Goal: Information Seeking & Learning: Learn about a topic

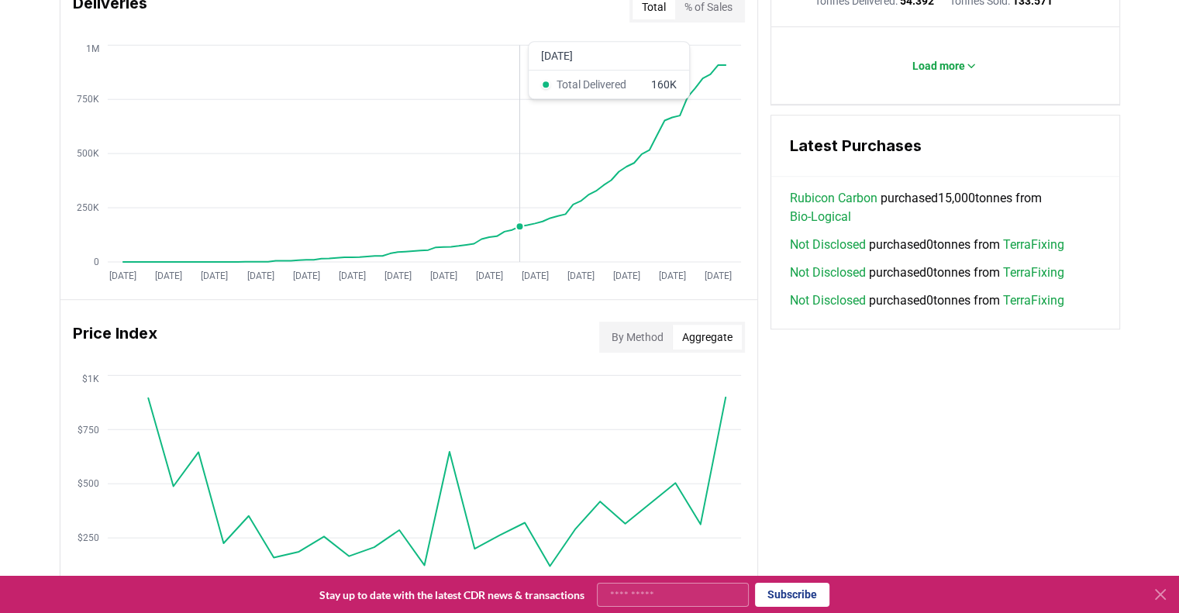
scroll to position [999, 0]
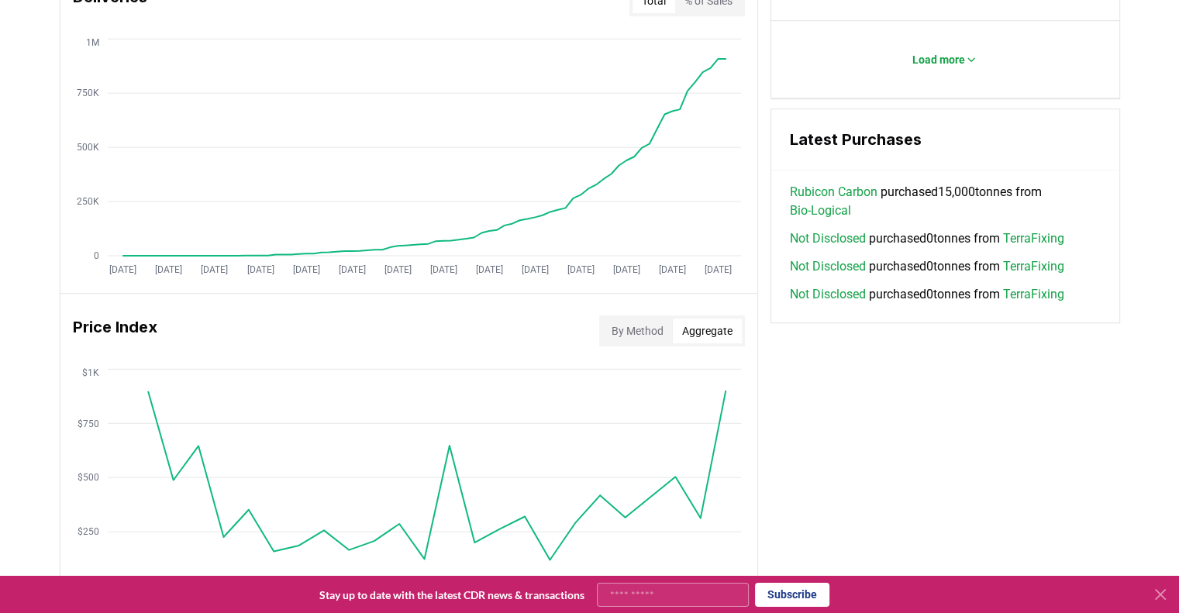
click at [946, 474] on div "Key Metrics Find detailed analysis of carbon removal data through time. Total S…" at bounding box center [590, 138] width 1061 height 1136
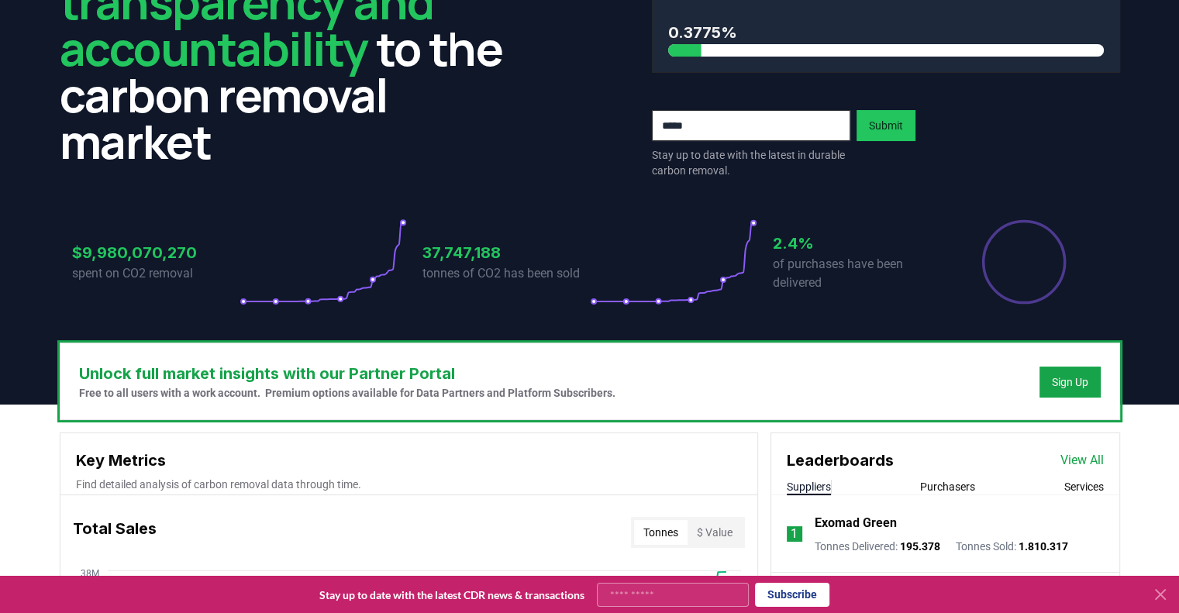
scroll to position [0, 0]
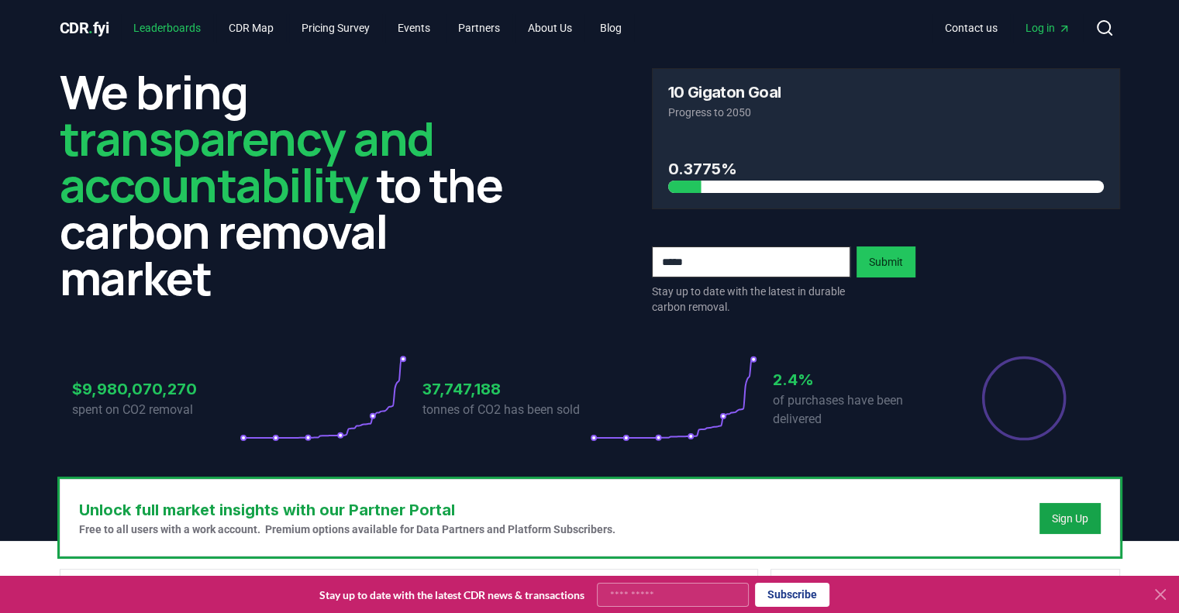
click at [157, 25] on link "Leaderboards" at bounding box center [167, 28] width 92 height 28
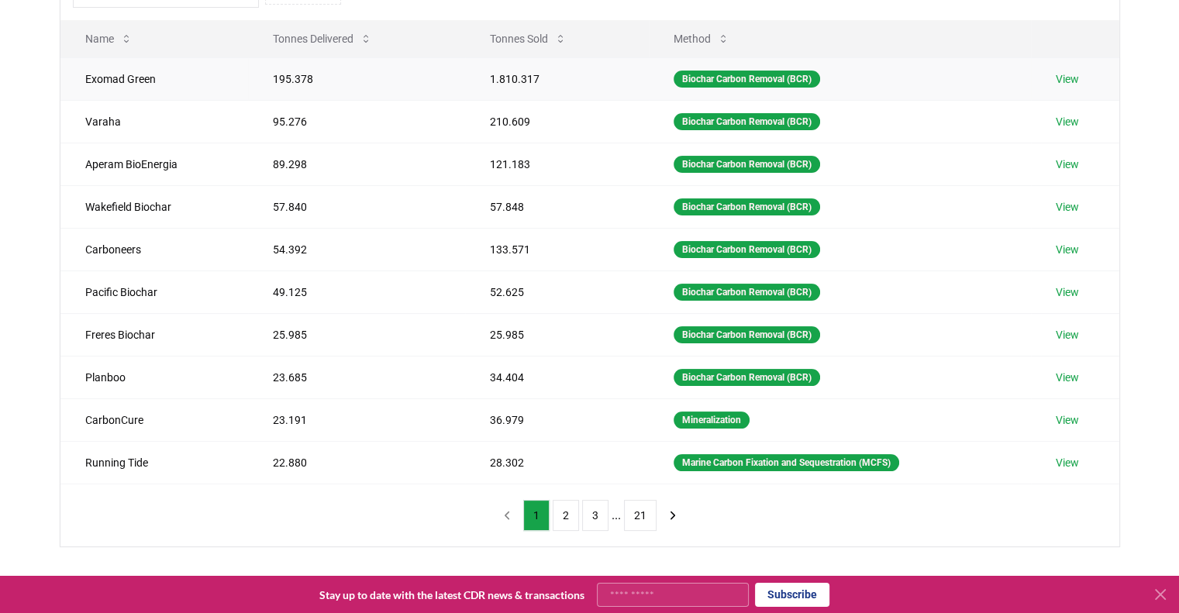
scroll to position [191, 0]
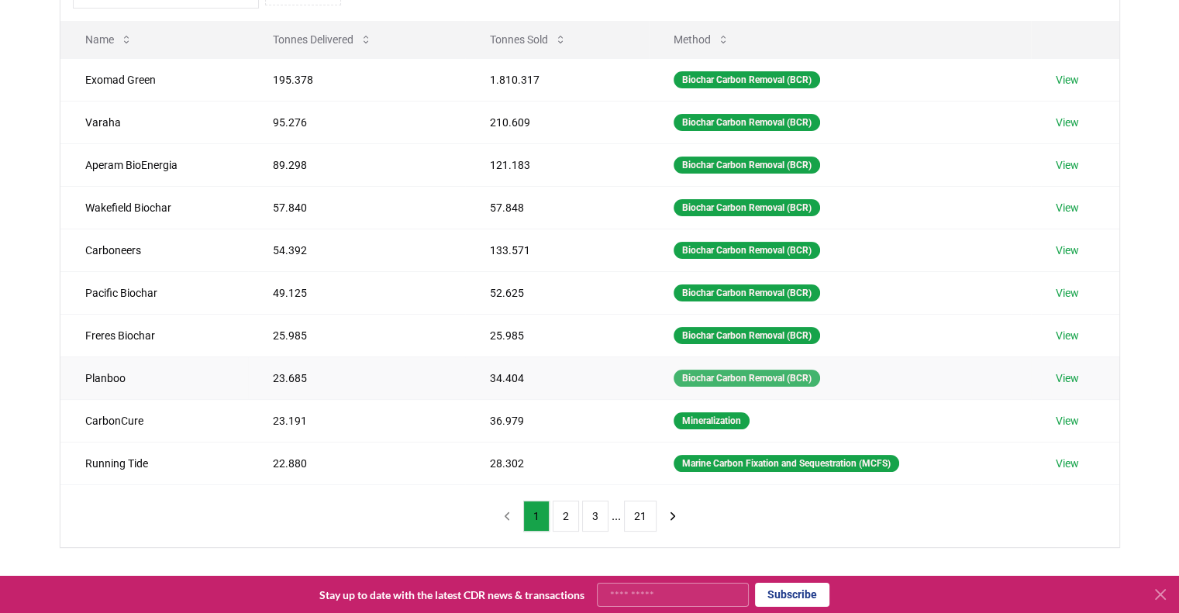
click at [721, 378] on div "Biochar Carbon Removal (BCR)" at bounding box center [747, 378] width 147 height 17
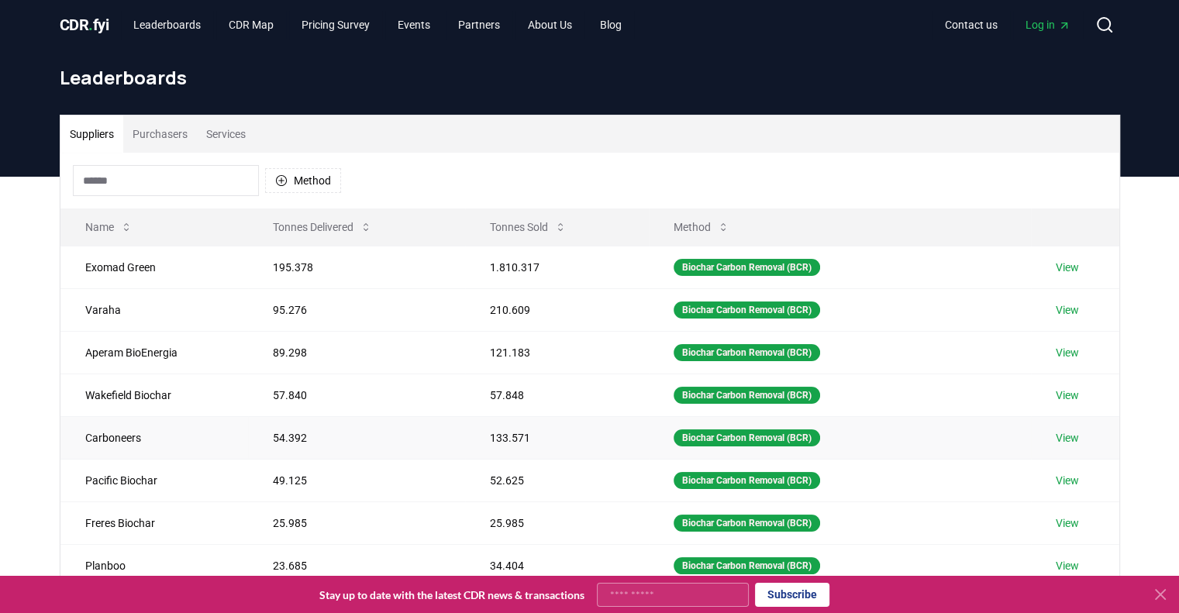
scroll to position [2, 0]
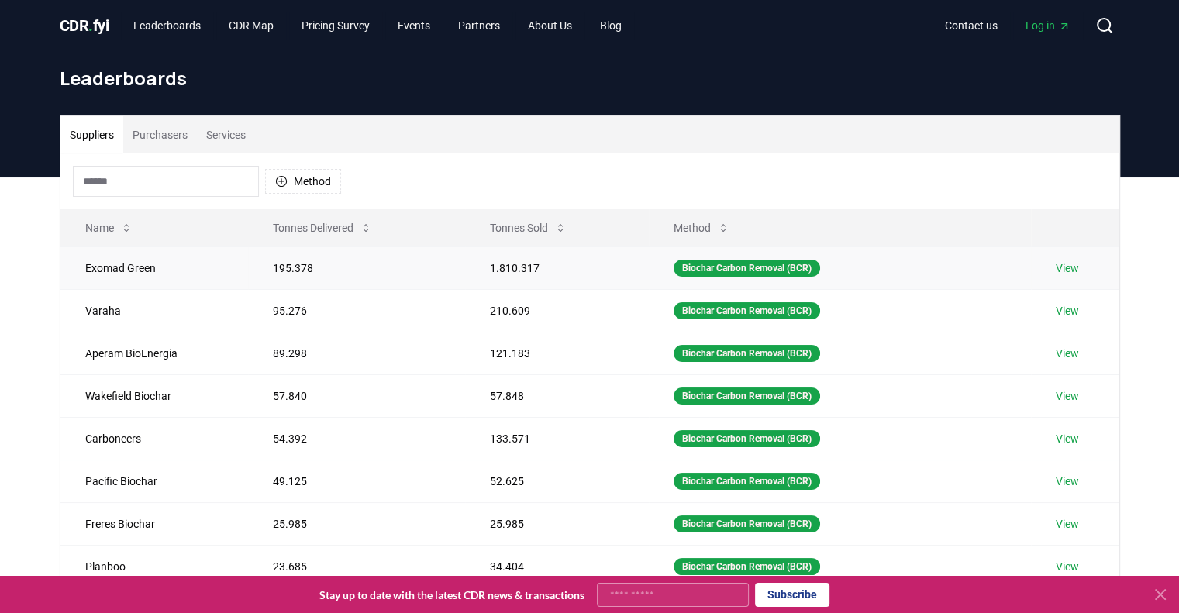
click at [1076, 269] on link "View" at bounding box center [1067, 268] width 23 height 16
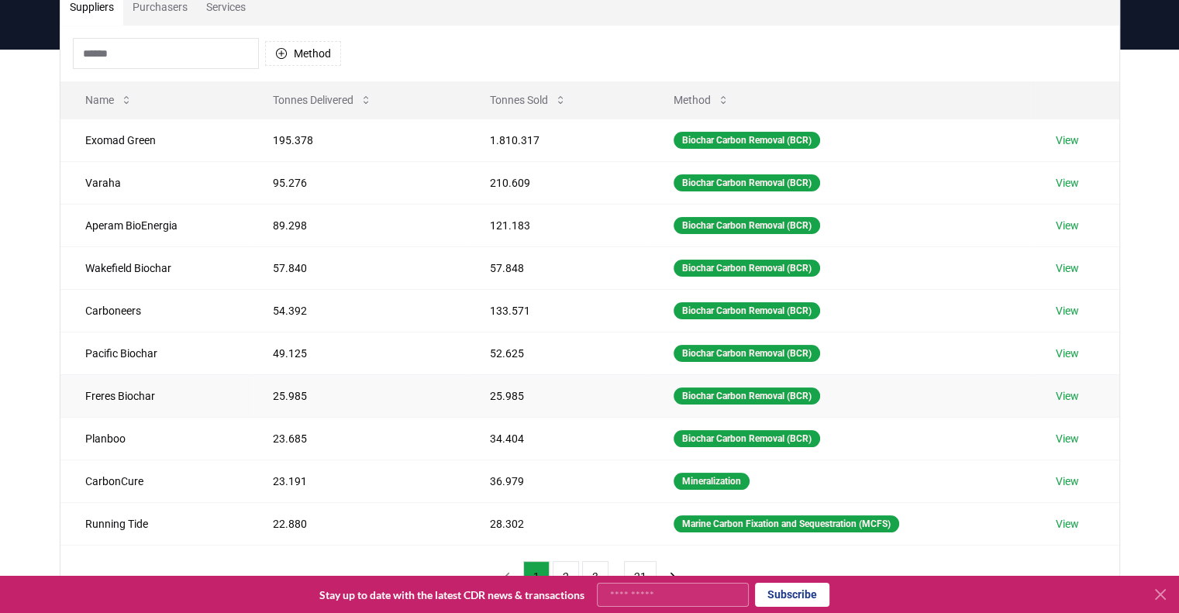
scroll to position [129, 0]
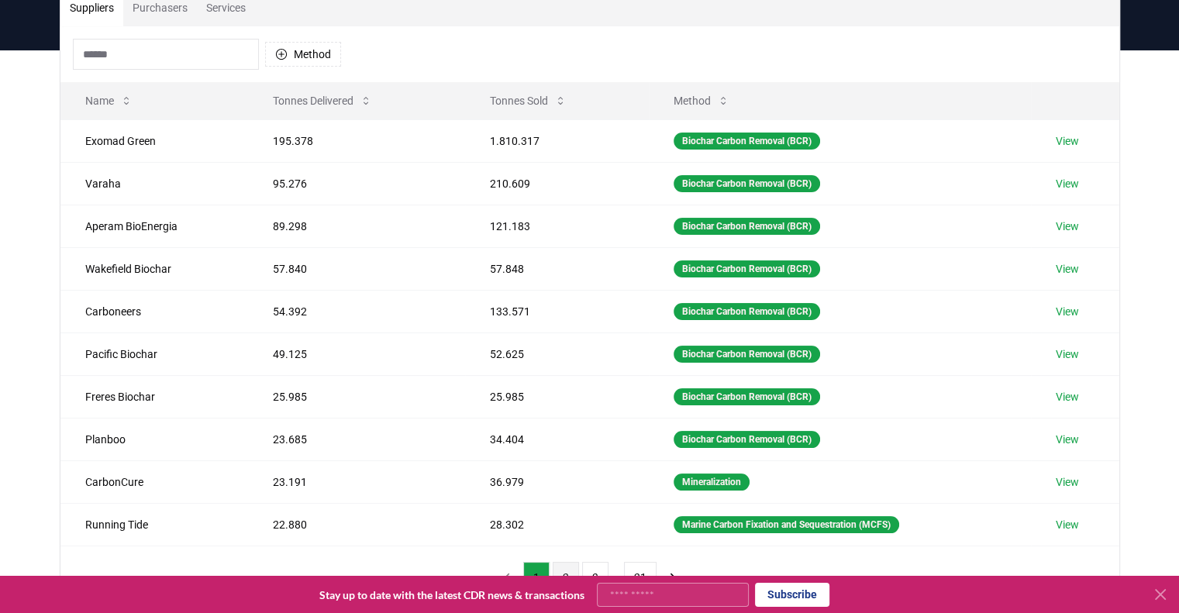
click at [562, 568] on button "2" at bounding box center [566, 577] width 26 height 31
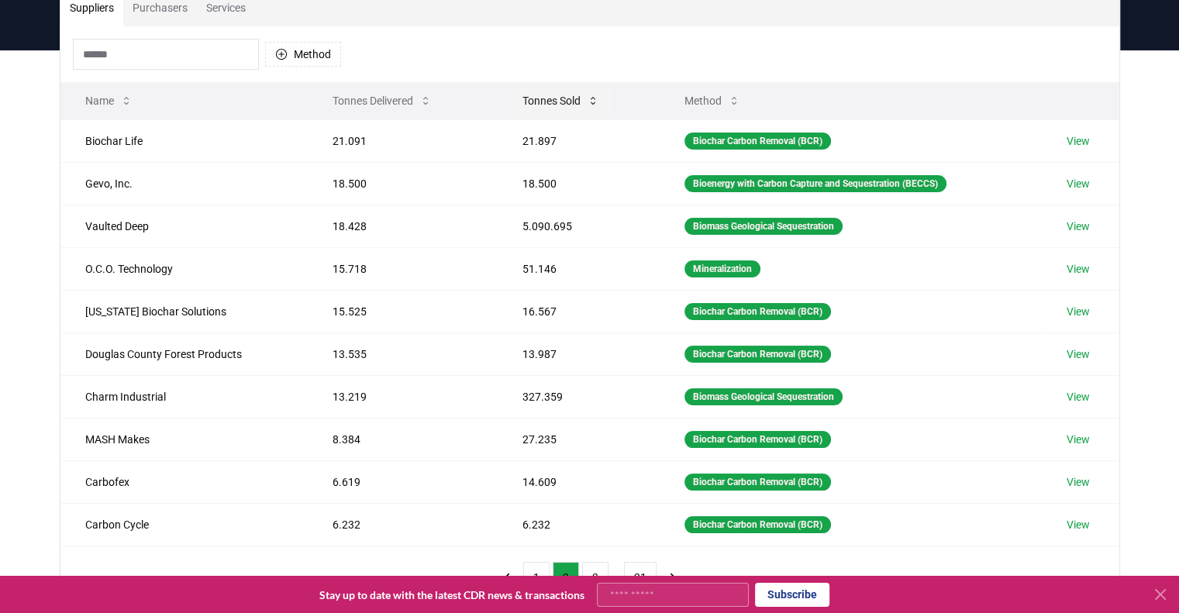
click at [545, 102] on button "Tonnes Sold" at bounding box center [561, 100] width 102 height 31
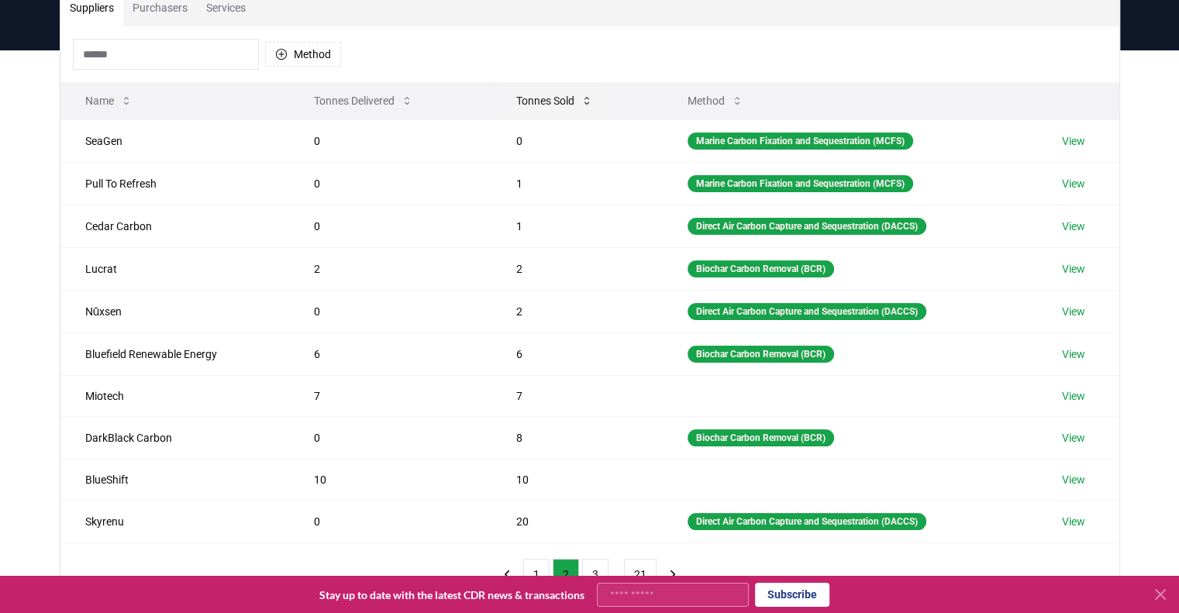
click at [545, 102] on button "Tonnes Sold" at bounding box center [555, 100] width 102 height 31
